Goal: Information Seeking & Learning: Understand process/instructions

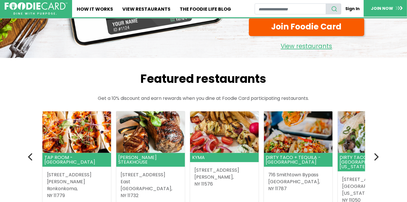
scroll to position [115, 0]
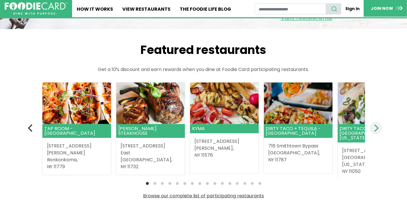
click at [376, 127] on icon "Next" at bounding box center [376, 128] width 8 height 8
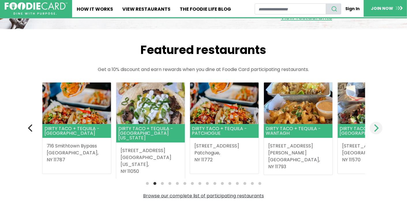
click at [376, 127] on icon "Next" at bounding box center [376, 128] width 8 height 8
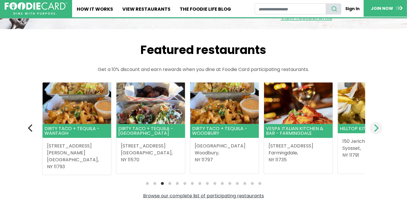
click at [376, 127] on icon "Next" at bounding box center [376, 128] width 8 height 8
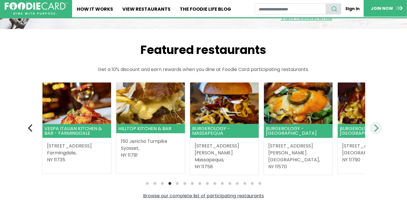
click at [376, 127] on icon "Next" at bounding box center [376, 128] width 8 height 8
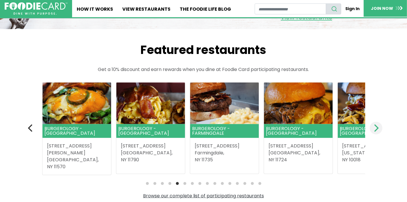
click at [376, 127] on icon "Next" at bounding box center [376, 128] width 8 height 8
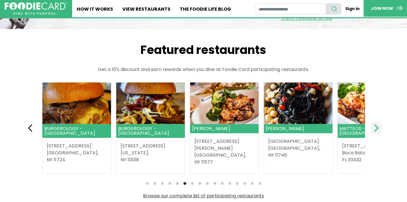
click at [376, 127] on icon "Next" at bounding box center [376, 128] width 8 height 8
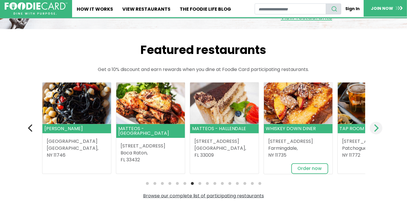
click at [376, 127] on icon "Next" at bounding box center [376, 128] width 8 height 8
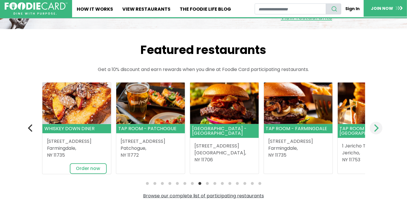
click at [376, 127] on icon "Next" at bounding box center [376, 128] width 8 height 8
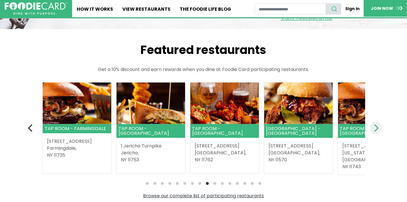
click at [376, 127] on icon "Next" at bounding box center [376, 128] width 8 height 8
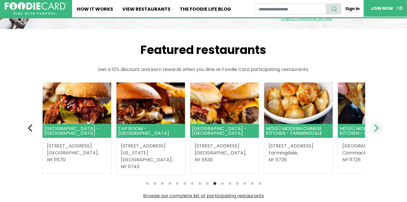
click at [376, 127] on icon "Next" at bounding box center [376, 128] width 8 height 8
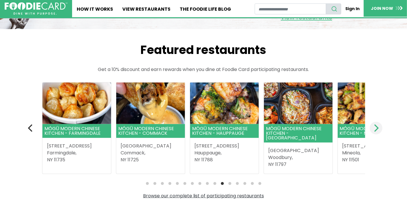
click at [376, 128] on icon "Next" at bounding box center [376, 128] width 8 height 8
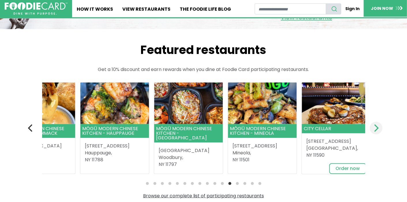
click at [376, 128] on icon "Next" at bounding box center [376, 128] width 8 height 8
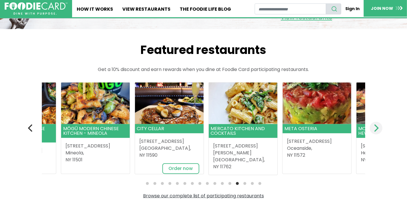
click at [376, 128] on icon "Next" at bounding box center [376, 128] width 8 height 8
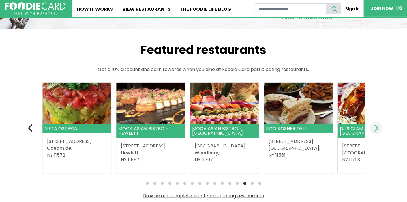
click at [376, 128] on icon "Next" at bounding box center [376, 128] width 8 height 8
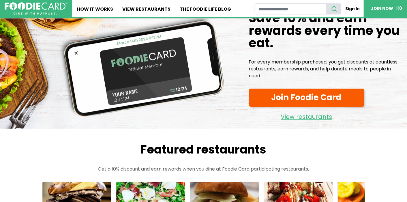
scroll to position [0, 0]
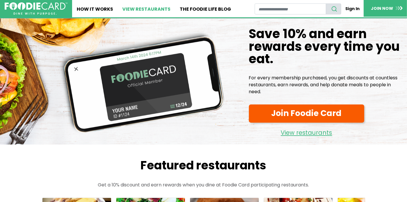
click at [137, 8] on link "View restaurants" at bounding box center [146, 8] width 57 height 17
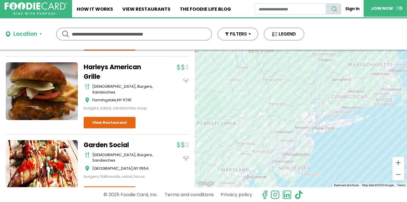
scroll to position [1688, 0]
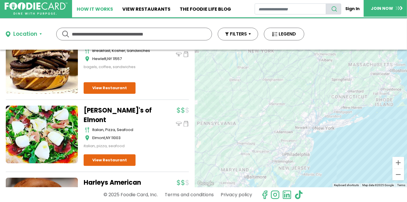
click at [99, 9] on link "How It Works" at bounding box center [95, 8] width 46 height 17
